Goal: Task Accomplishment & Management: Use online tool/utility

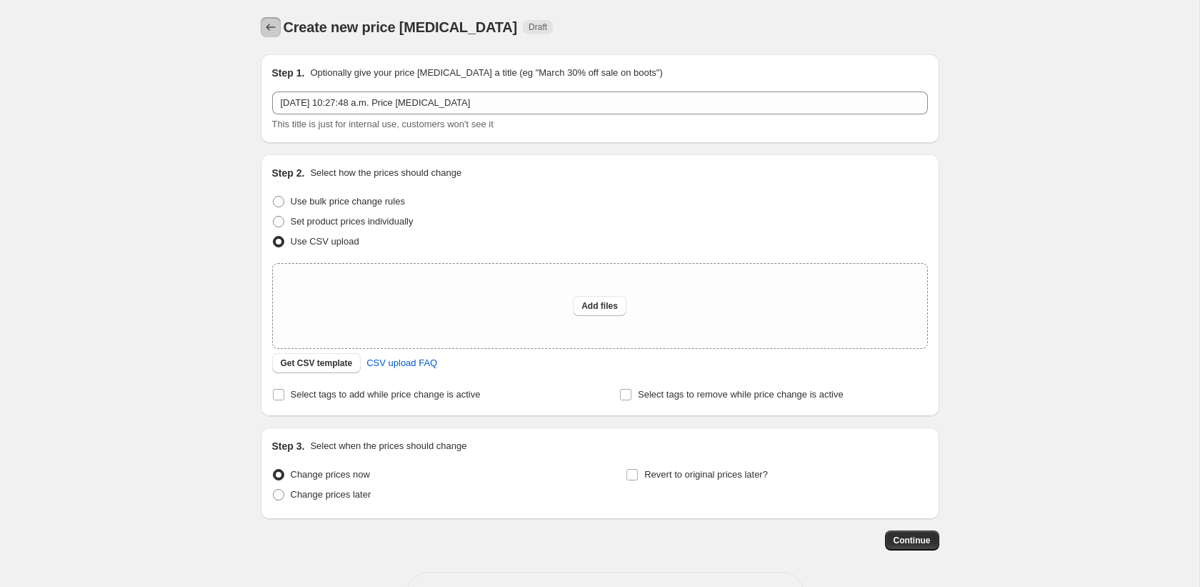
click at [272, 26] on icon "Price change jobs" at bounding box center [271, 27] width 14 height 14
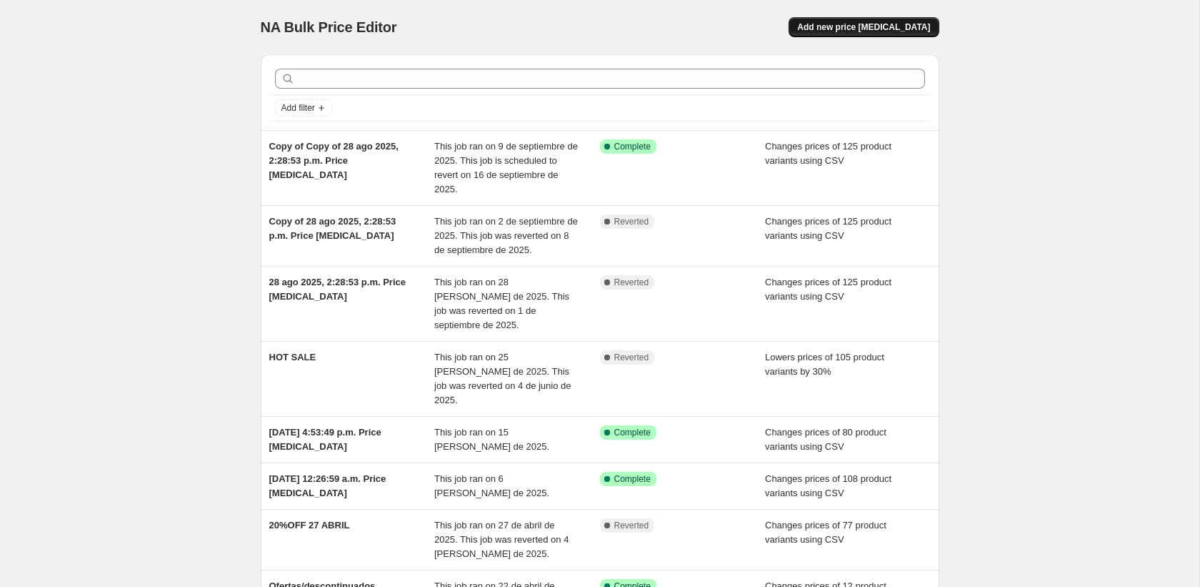
click at [878, 28] on span "Add new price [MEDICAL_DATA]" at bounding box center [863, 26] width 133 height 11
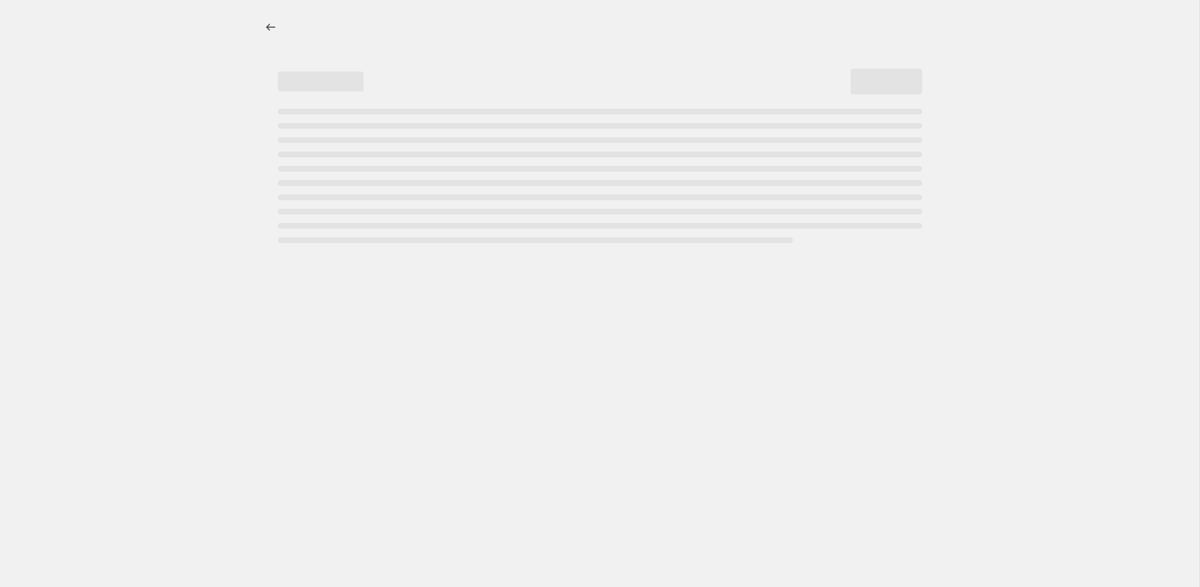
select select "percentage"
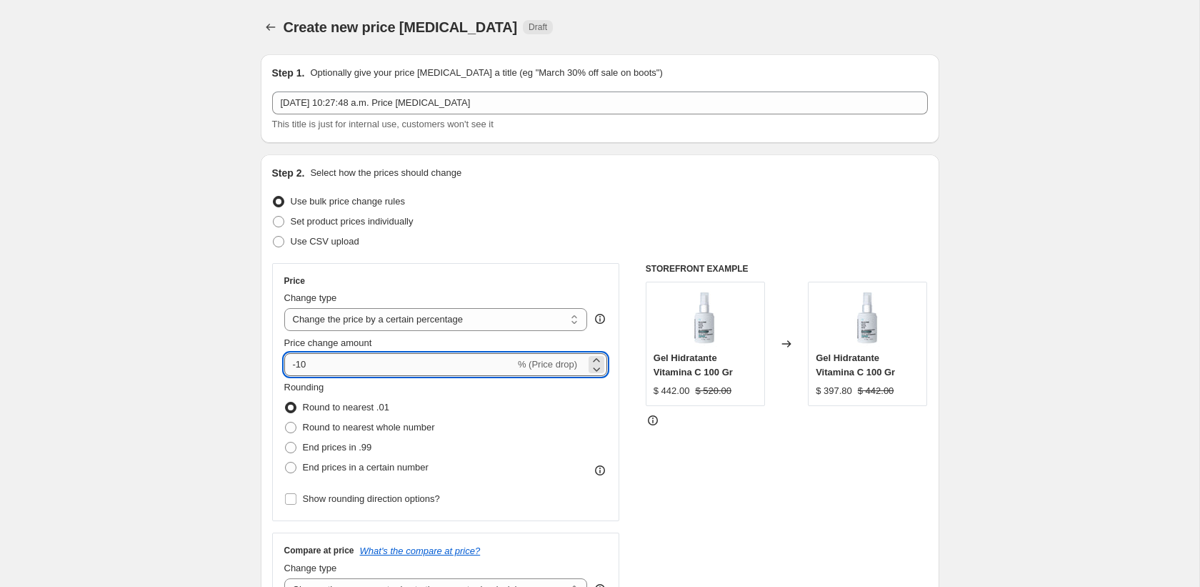
click at [316, 364] on input "-10" at bounding box center [399, 364] width 231 height 23
type input "-15"
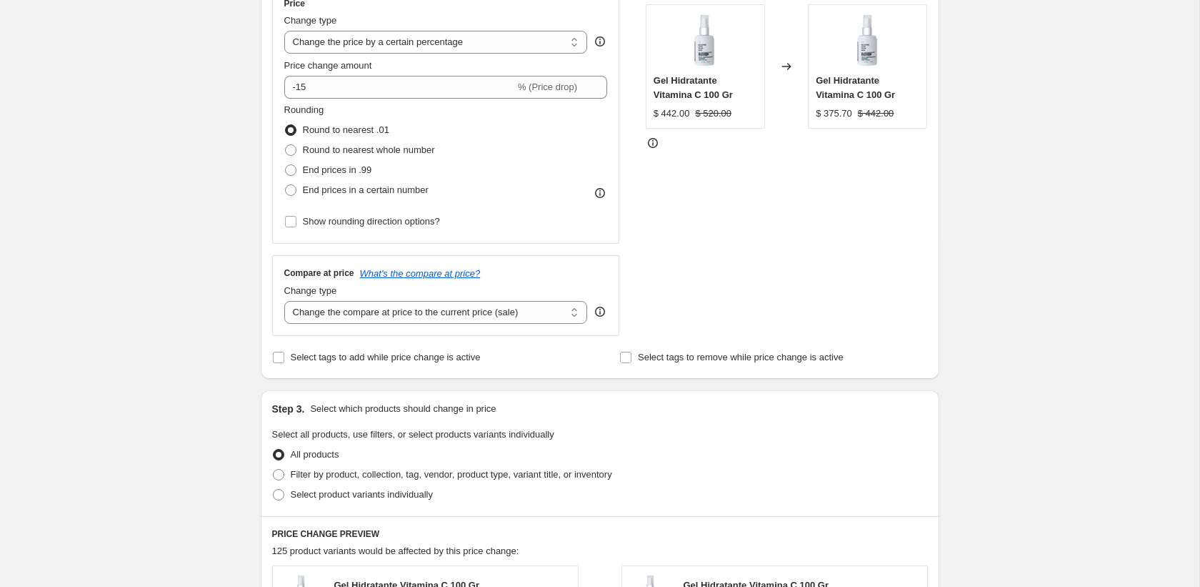
scroll to position [279, 0]
click at [329, 476] on span "Filter by product, collection, tag, vendor, product type, variant title, or inv…" at bounding box center [452, 472] width 322 height 11
click at [274, 467] on input "Filter by product, collection, tag, vendor, product type, variant title, or inv…" at bounding box center [273, 467] width 1 height 1
radio input "true"
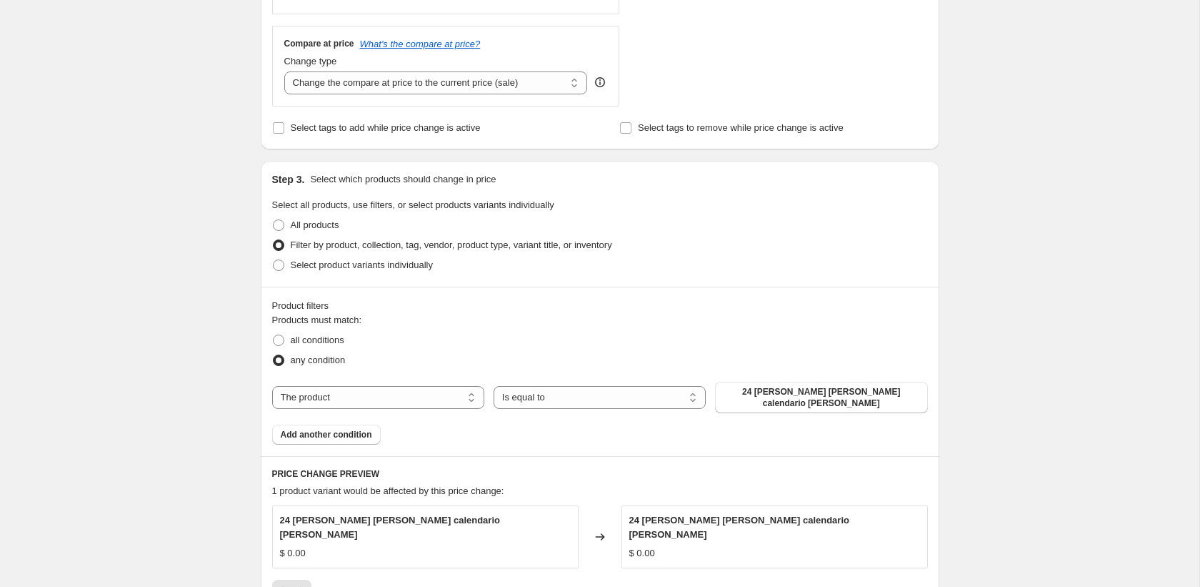
scroll to position [515, 0]
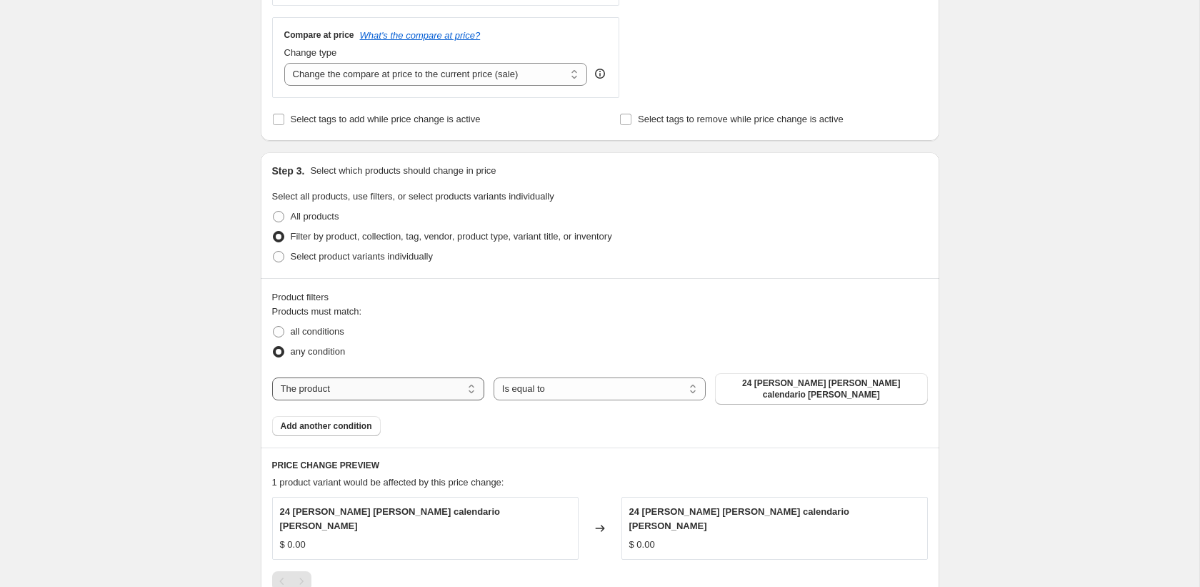
click at [426, 387] on select "The product The product's collection The product's tag The product's vendor The…" at bounding box center [378, 388] width 212 height 23
select select "collection"
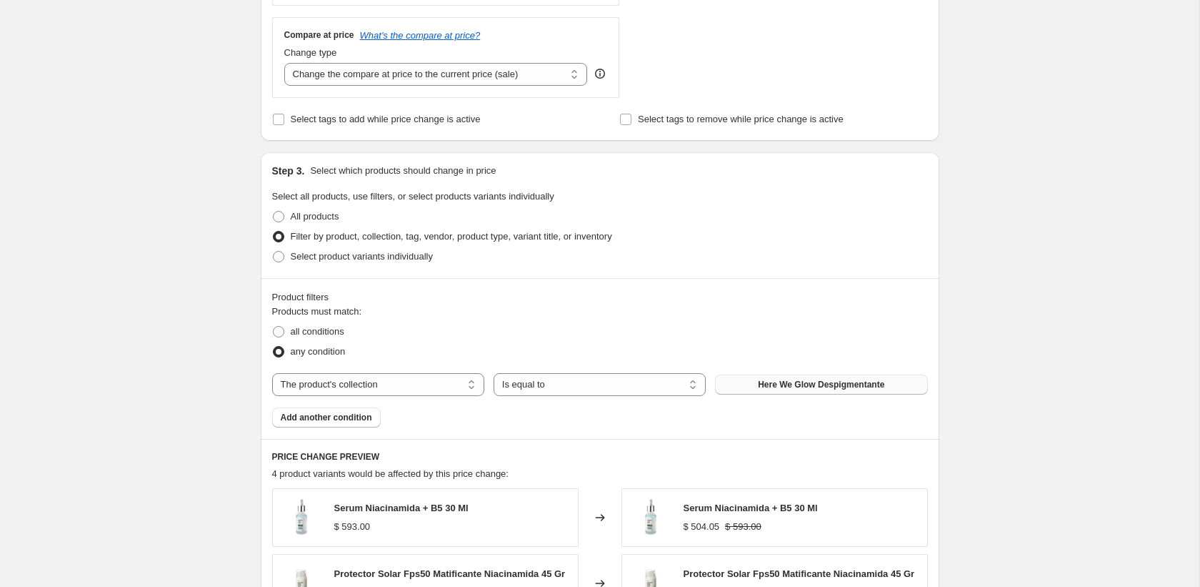
click at [784, 383] on span "Here We Glow Despigmentante" at bounding box center [821, 384] width 126 height 11
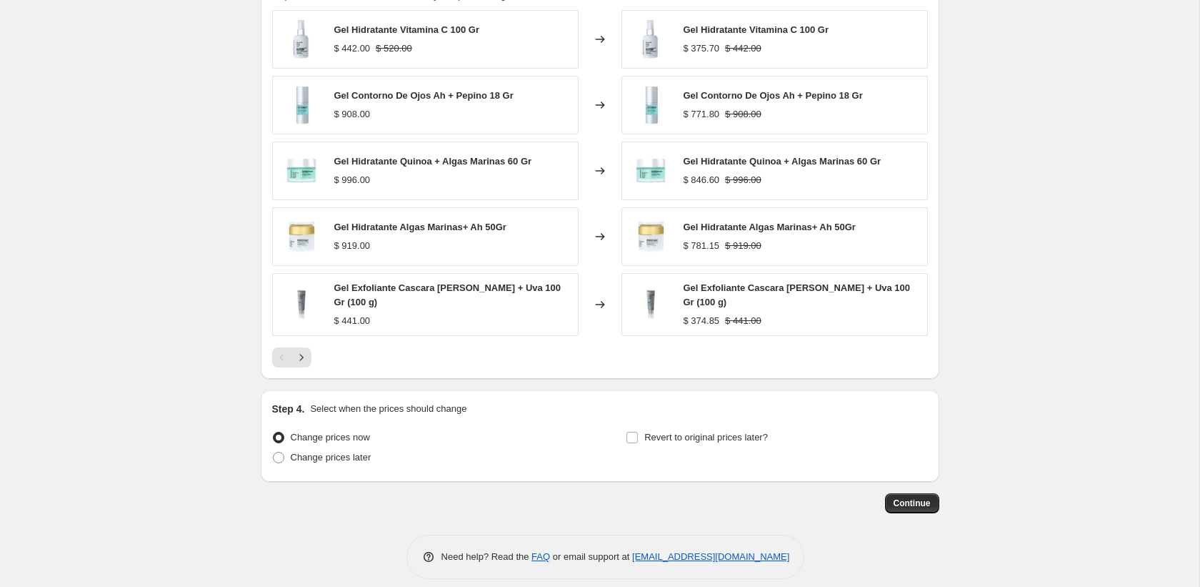
scroll to position [1007, 0]
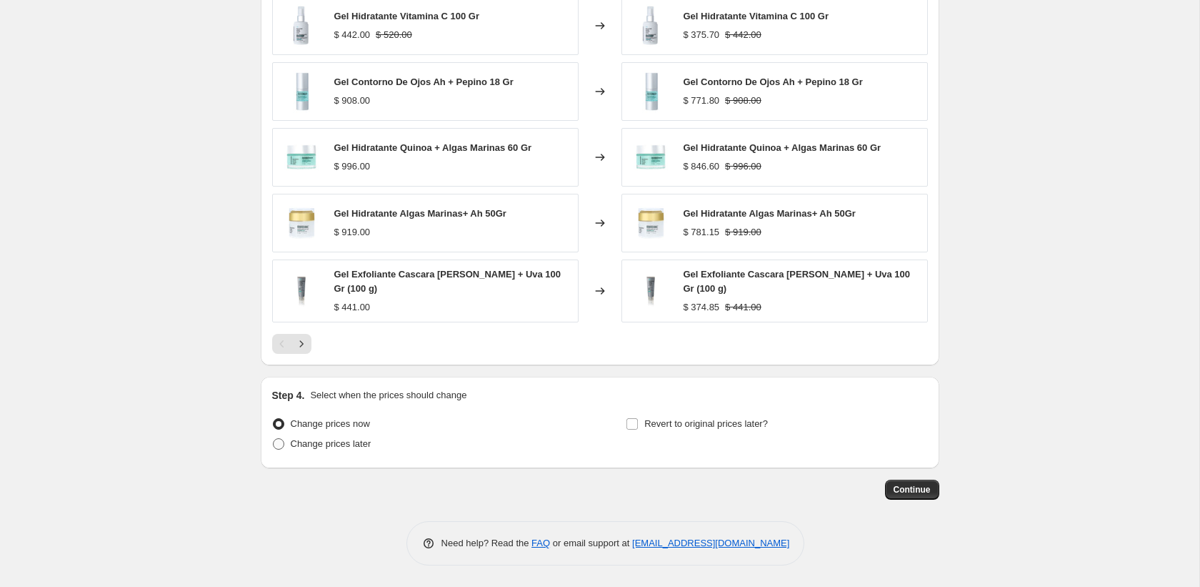
click at [349, 447] on span "Change prices later" at bounding box center [331, 443] width 81 height 11
click at [274, 439] on input "Change prices later" at bounding box center [273, 438] width 1 height 1
radio input "true"
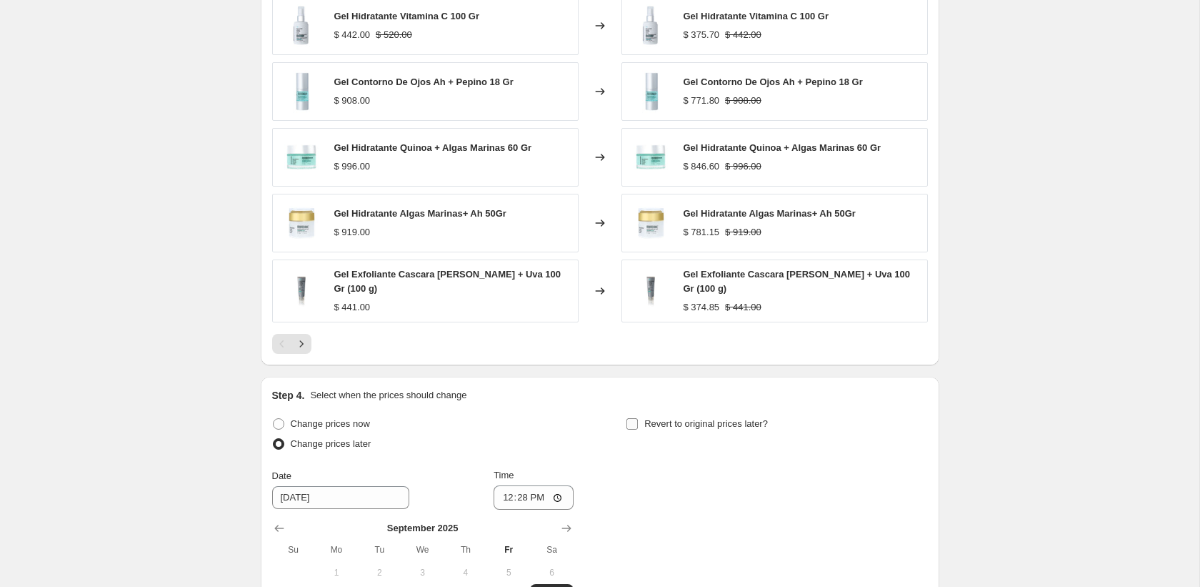
click at [633, 427] on input "Revert to original prices later?" at bounding box center [632, 423] width 11 height 11
checkbox input "true"
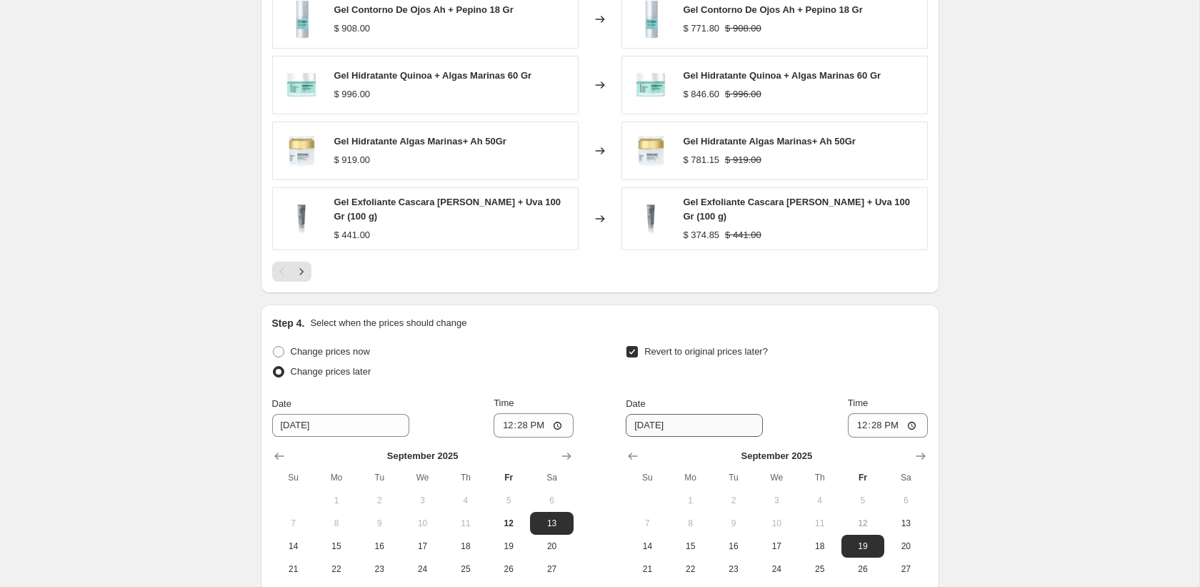
scroll to position [1215, 0]
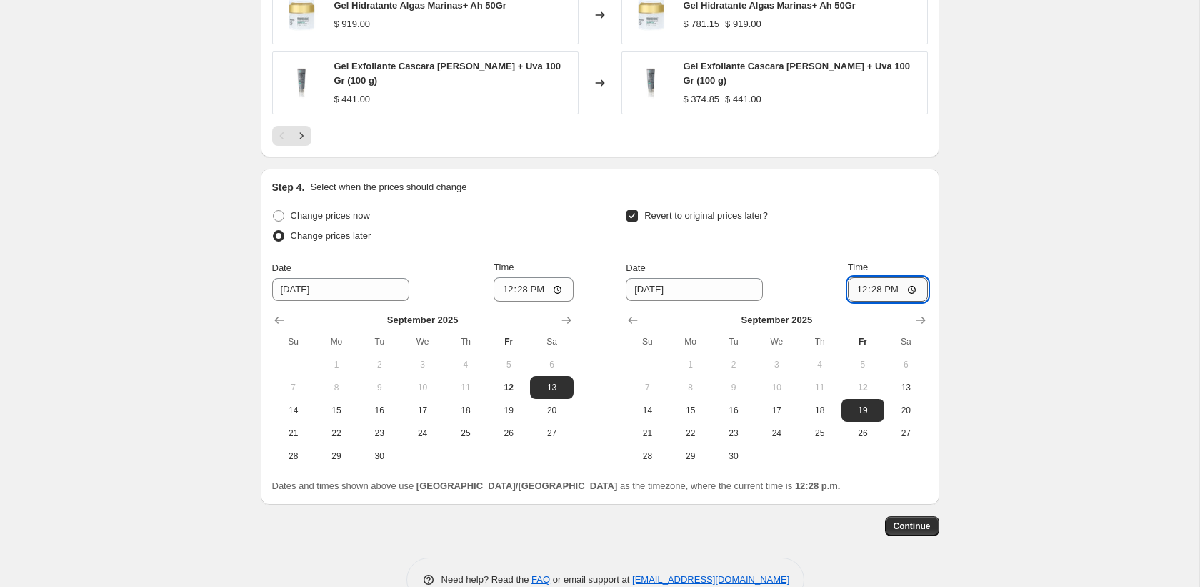
click at [878, 287] on input "12:28" at bounding box center [888, 289] width 80 height 24
type input "01:28"
click at [878, 489] on span "Continue" at bounding box center [912, 525] width 37 height 11
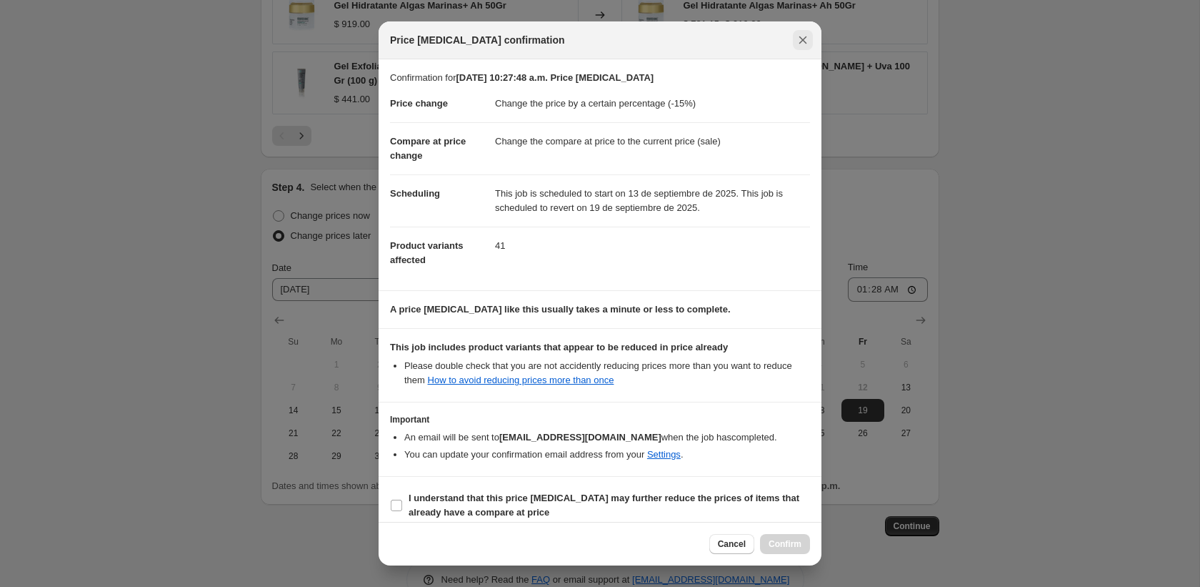
click at [801, 40] on icon "Close" at bounding box center [803, 40] width 14 height 14
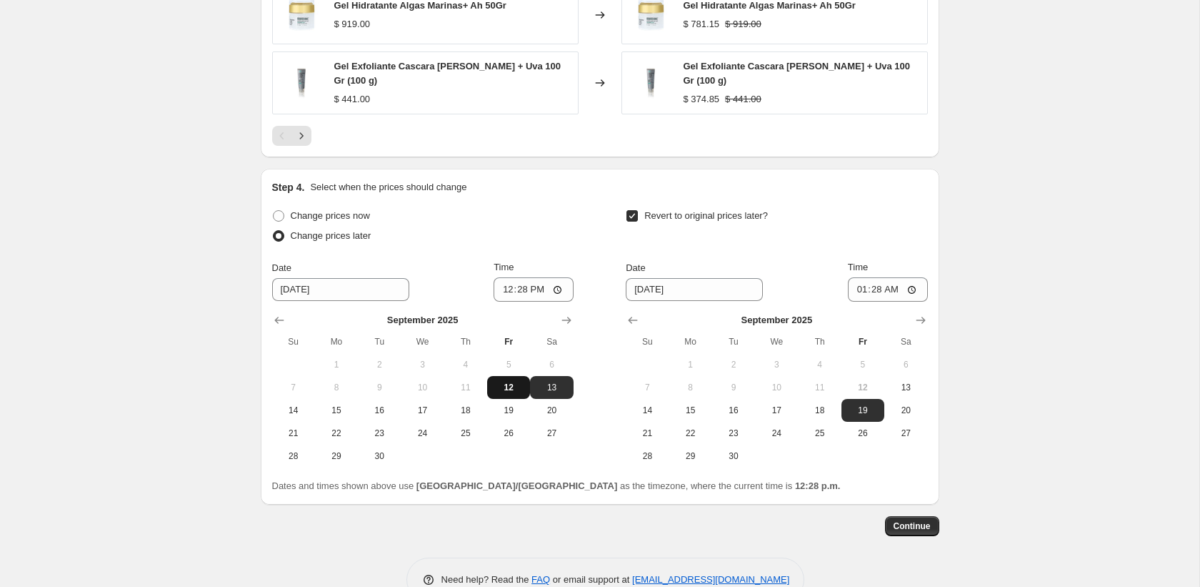
click at [512, 384] on span "12" at bounding box center [508, 387] width 31 height 11
type input "[DATE]"
click at [559, 284] on input "12:28" at bounding box center [534, 289] width 80 height 24
type input "00:00"
click at [878, 489] on span "Continue" at bounding box center [912, 525] width 37 height 11
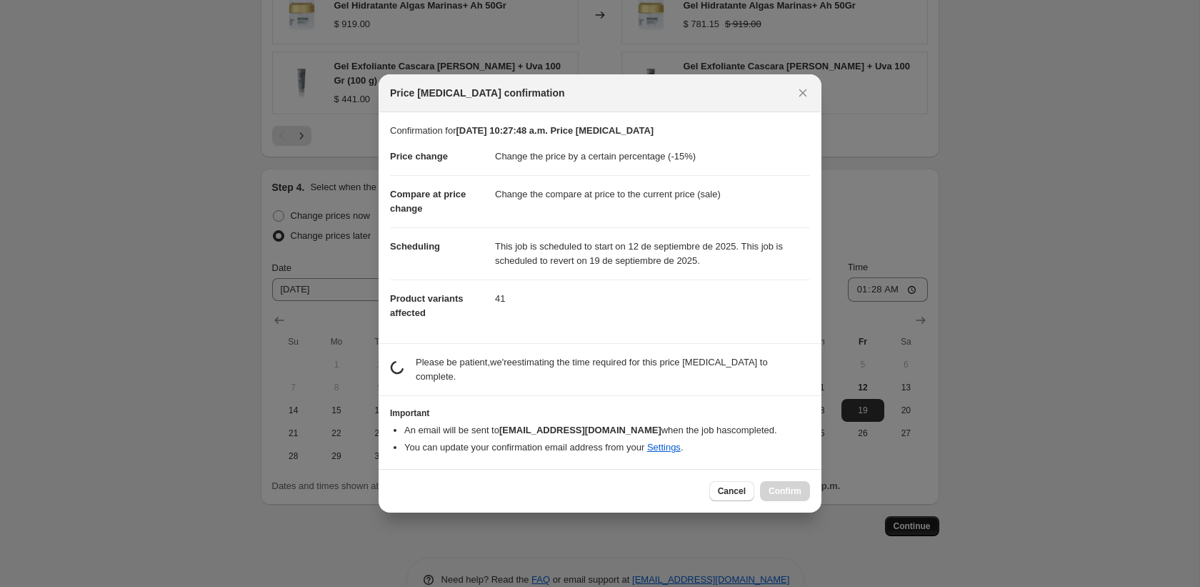
scroll to position [0, 0]
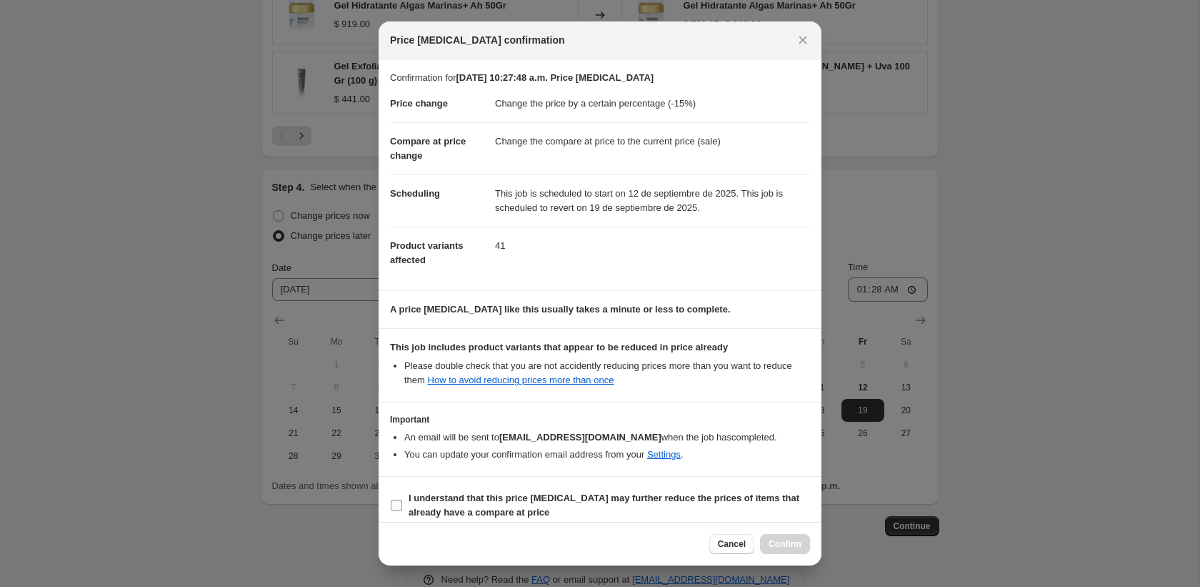
click at [400, 489] on input "I understand that this price [MEDICAL_DATA] may further reduce the prices of it…" at bounding box center [396, 504] width 11 height 11
checkbox input "true"
click at [799, 489] on span "Confirm" at bounding box center [785, 543] width 33 height 11
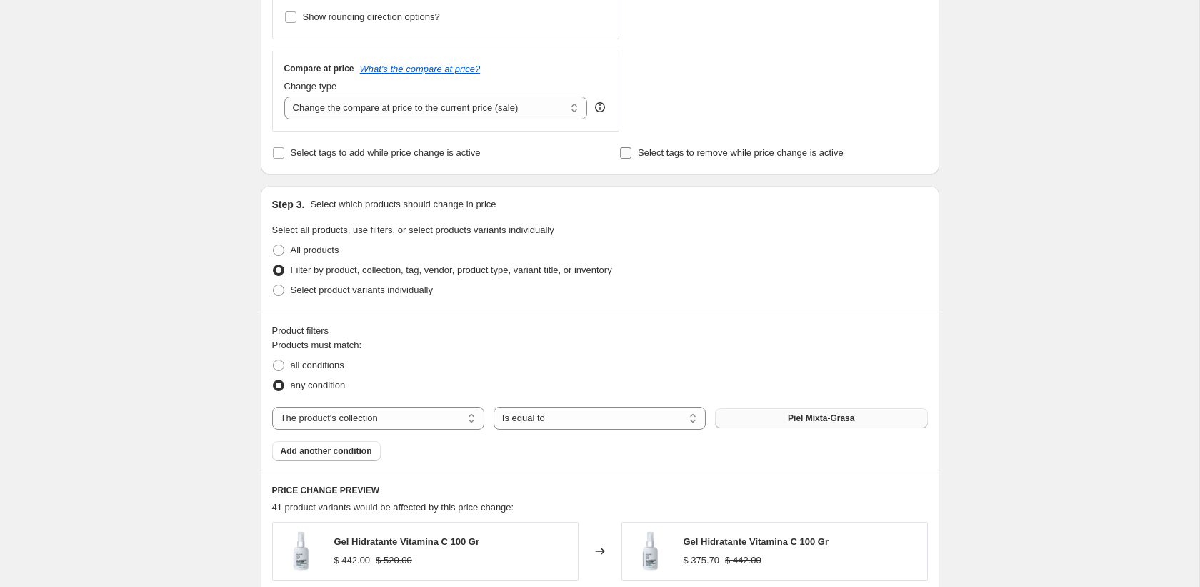
scroll to position [584, 0]
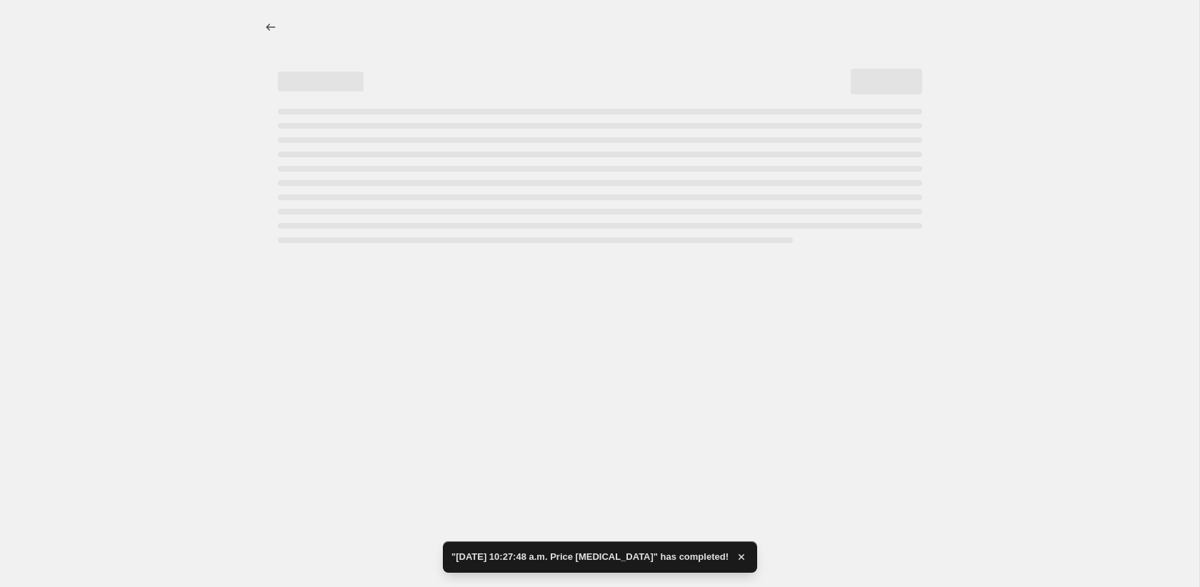
select select "percentage"
select select "collection"
